Goal: Navigation & Orientation: Go to known website

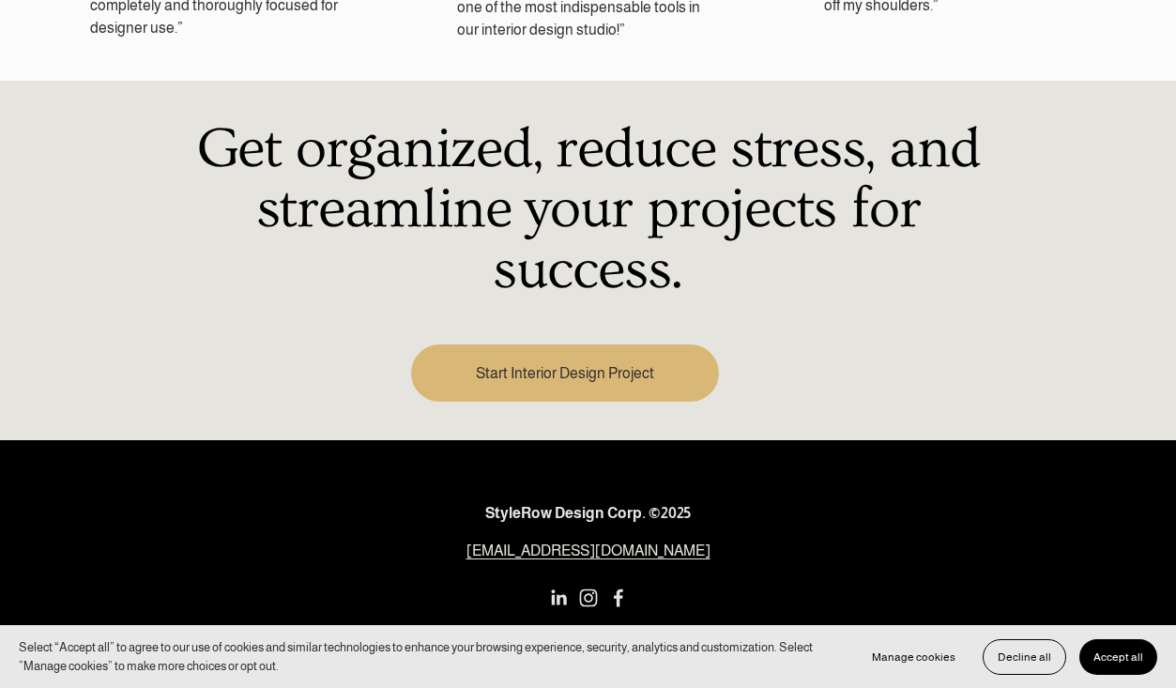
scroll to position [2396, 0]
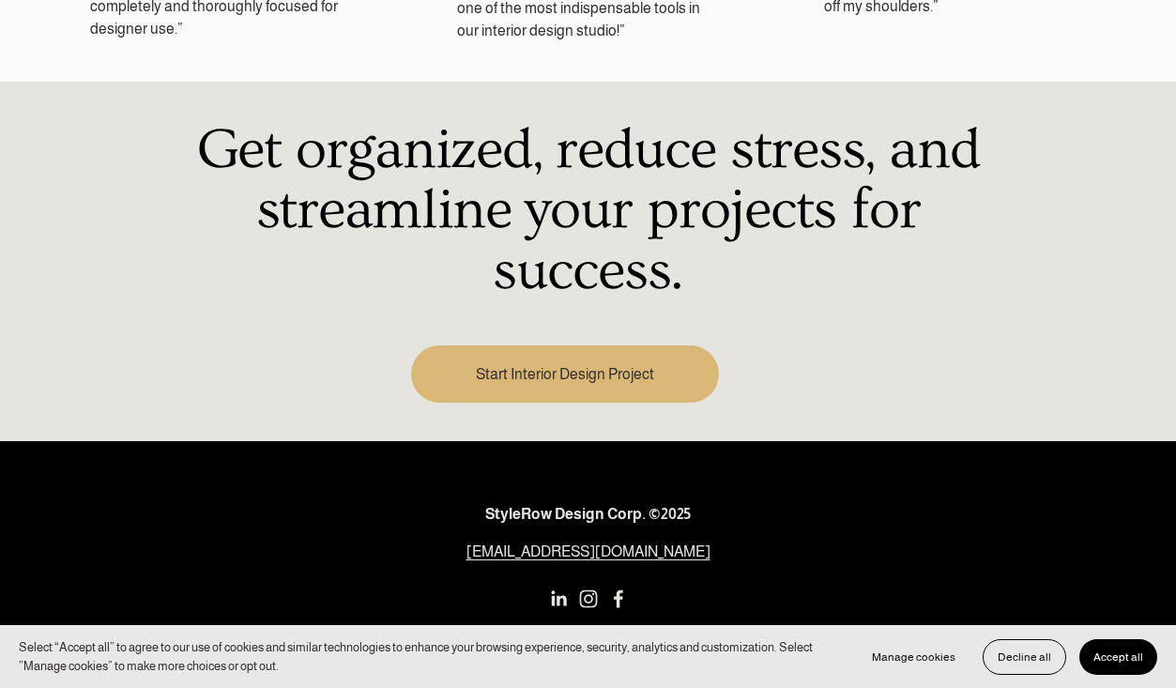
click at [1125, 655] on span "Accept all" at bounding box center [1118, 656] width 50 height 13
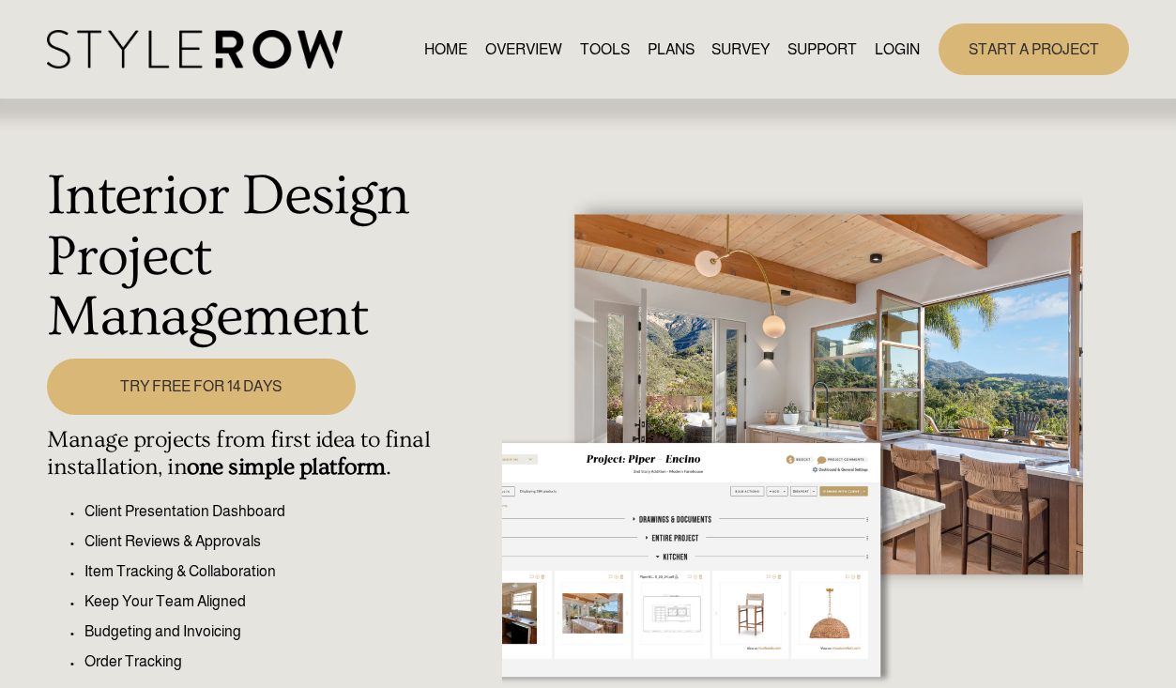
scroll to position [0, 0]
click at [0, 0] on span "CONTACT US" at bounding box center [0, 0] width 0 height 0
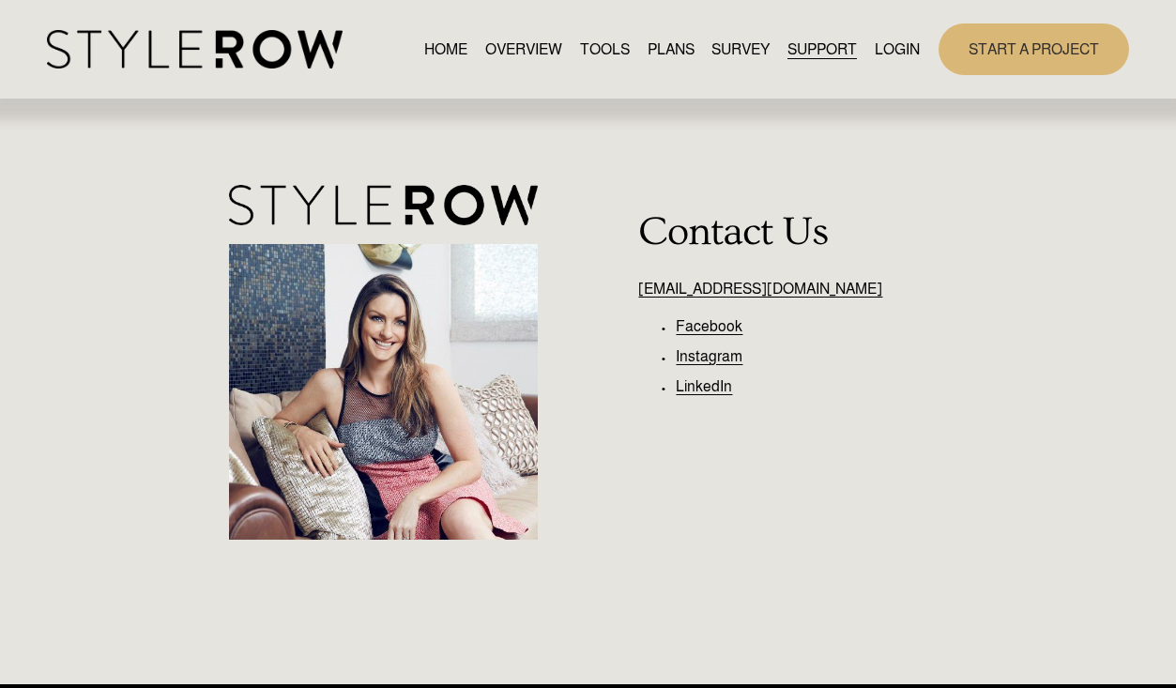
click at [442, 45] on link "HOME" at bounding box center [445, 49] width 43 height 25
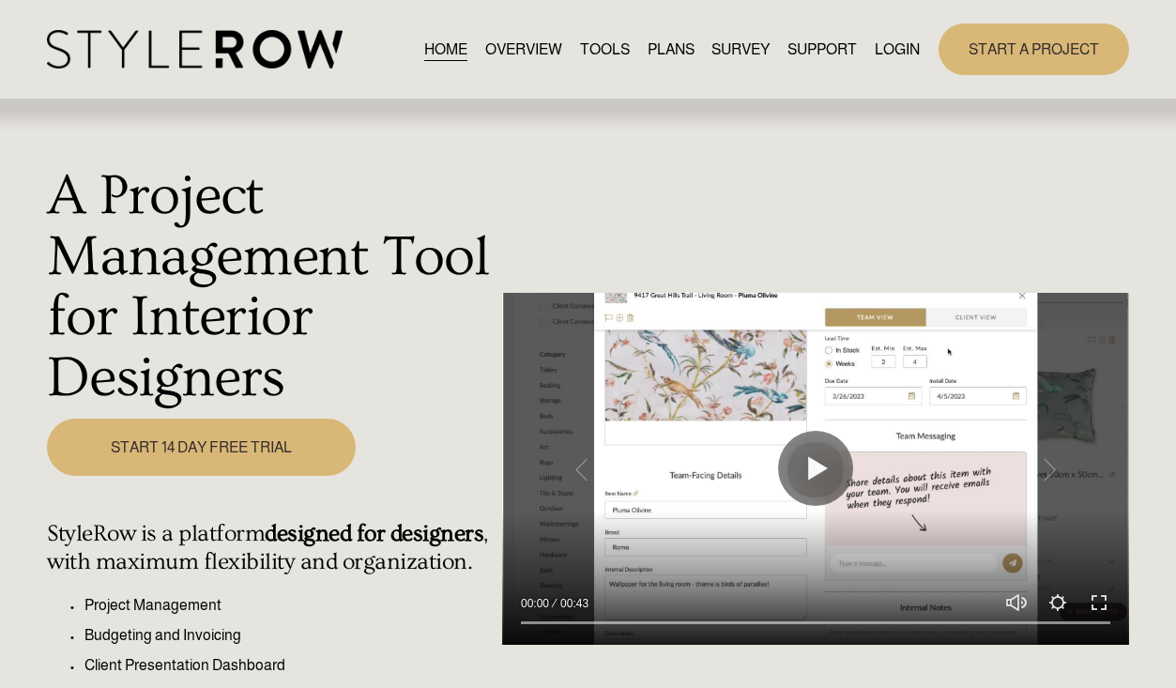
click at [519, 46] on link "OVERVIEW" at bounding box center [523, 49] width 77 height 25
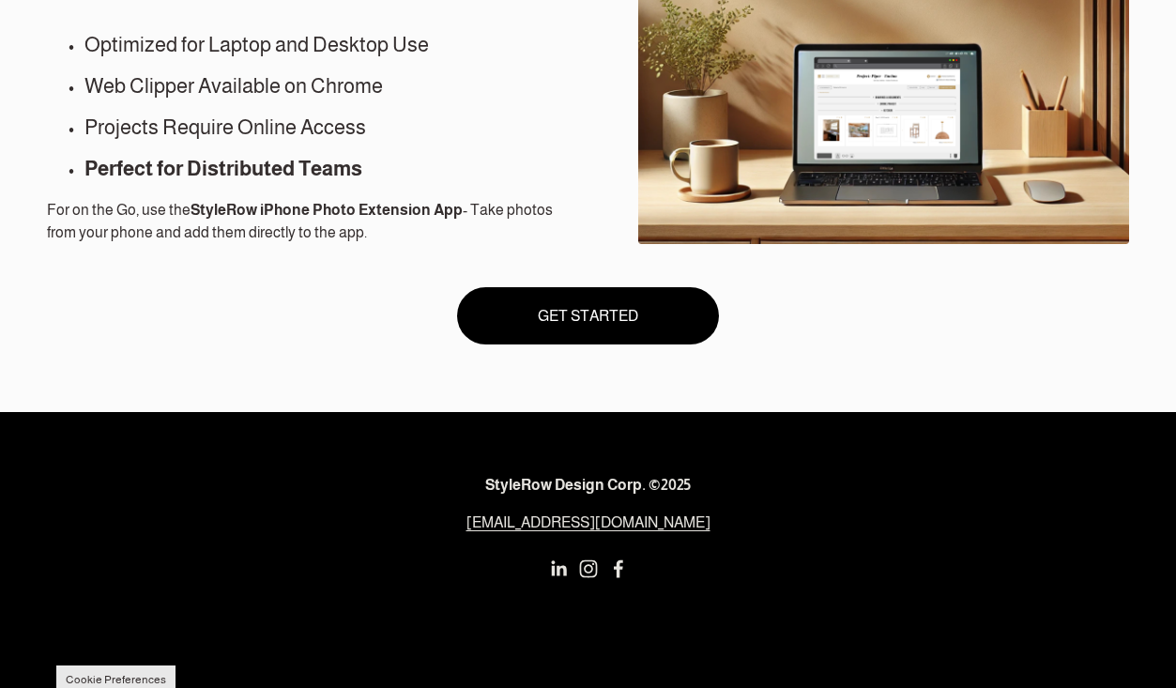
scroll to position [1635, 0]
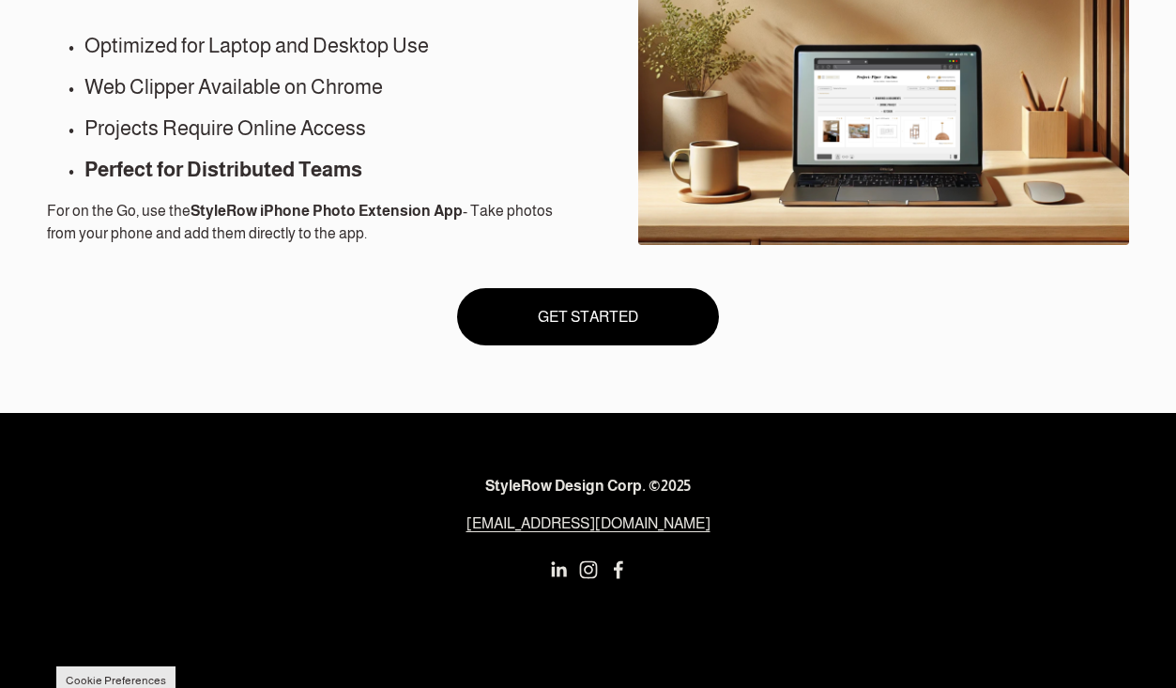
click at [556, 566] on use "LinkedIn" at bounding box center [558, 568] width 15 height 15
